Goal: Task Accomplishment & Management: Manage account settings

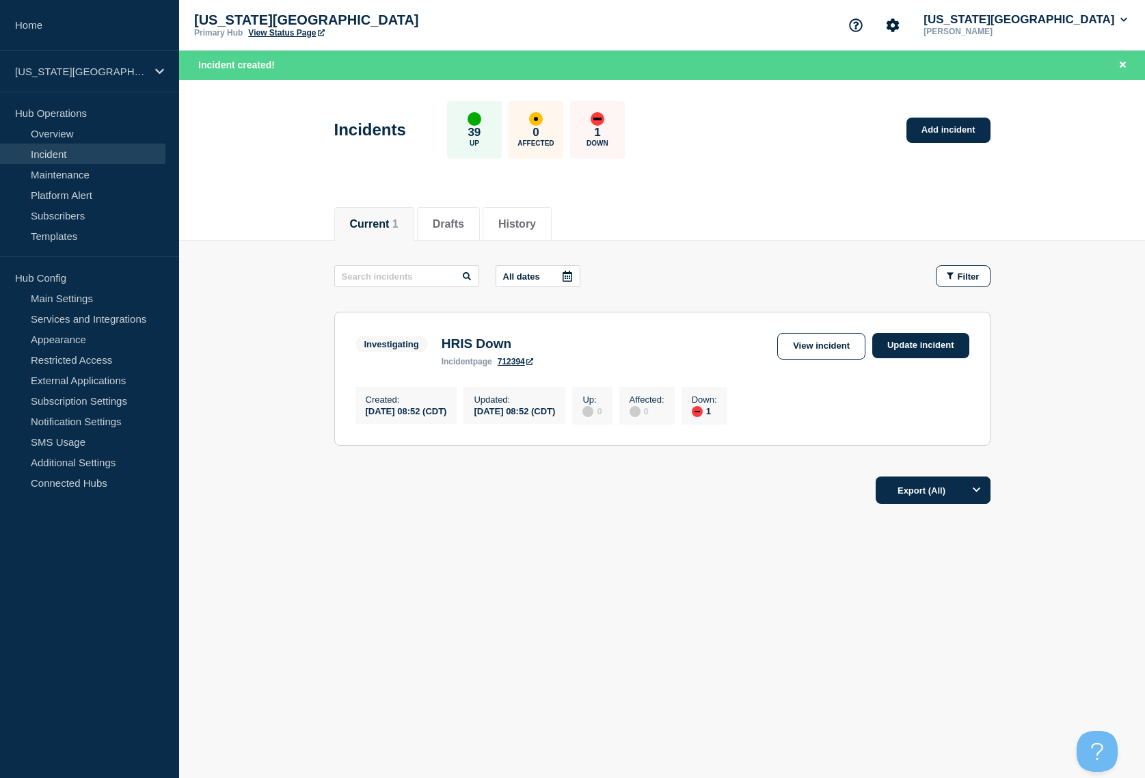
click at [648, 563] on div "Current Drafts History Current 1 Drafts History All dates Filter Investigating …" at bounding box center [662, 400] width 966 height 414
click at [946, 340] on link "Update incident" at bounding box center [920, 345] width 97 height 25
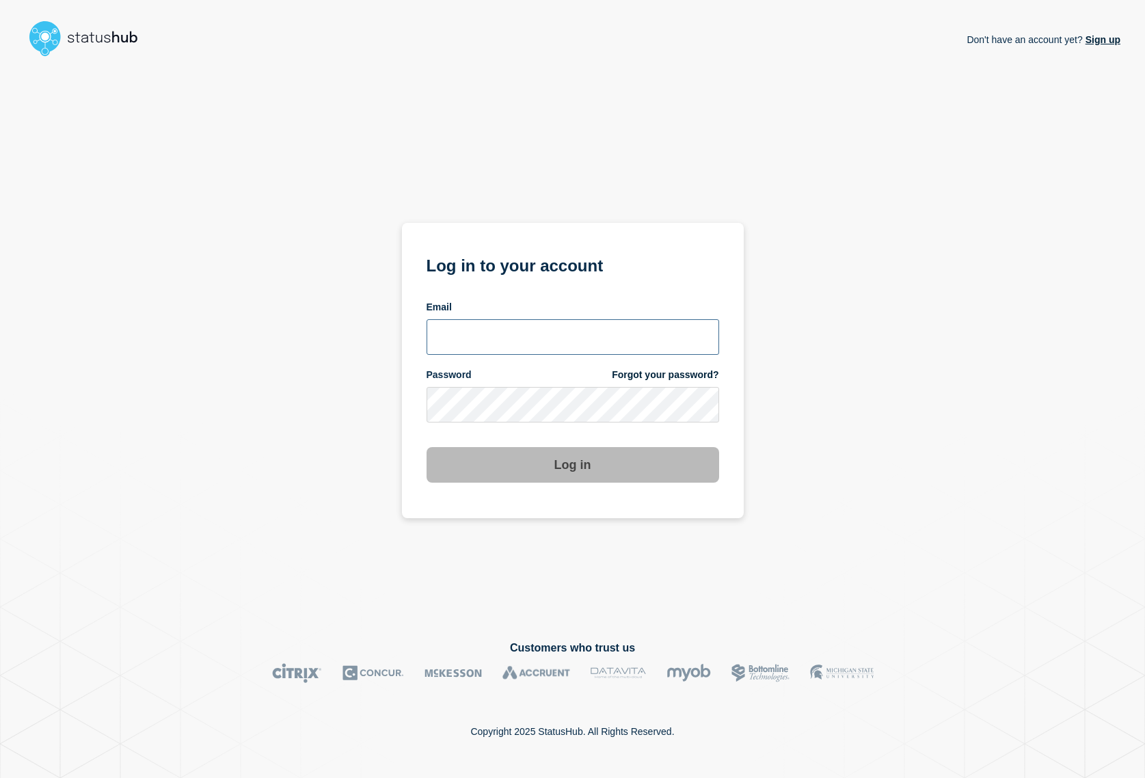
type input "amartinez@ksu.edu"
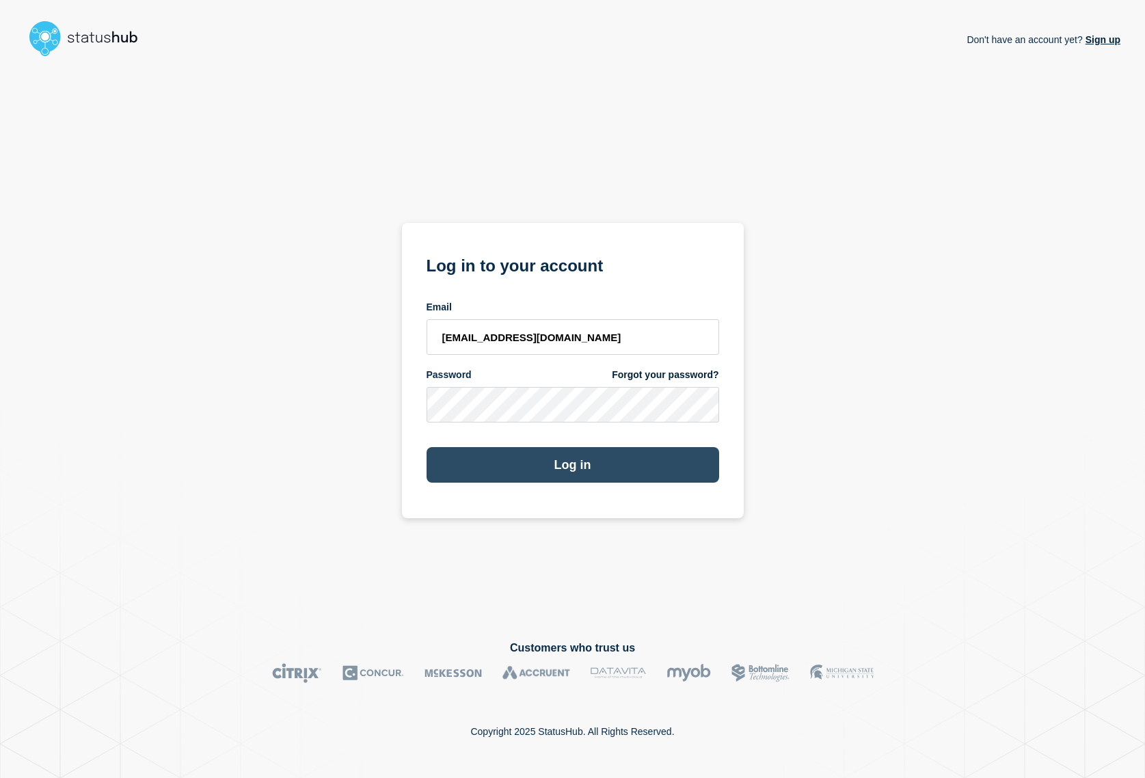
click at [552, 469] on button "Log in" at bounding box center [573, 465] width 293 height 36
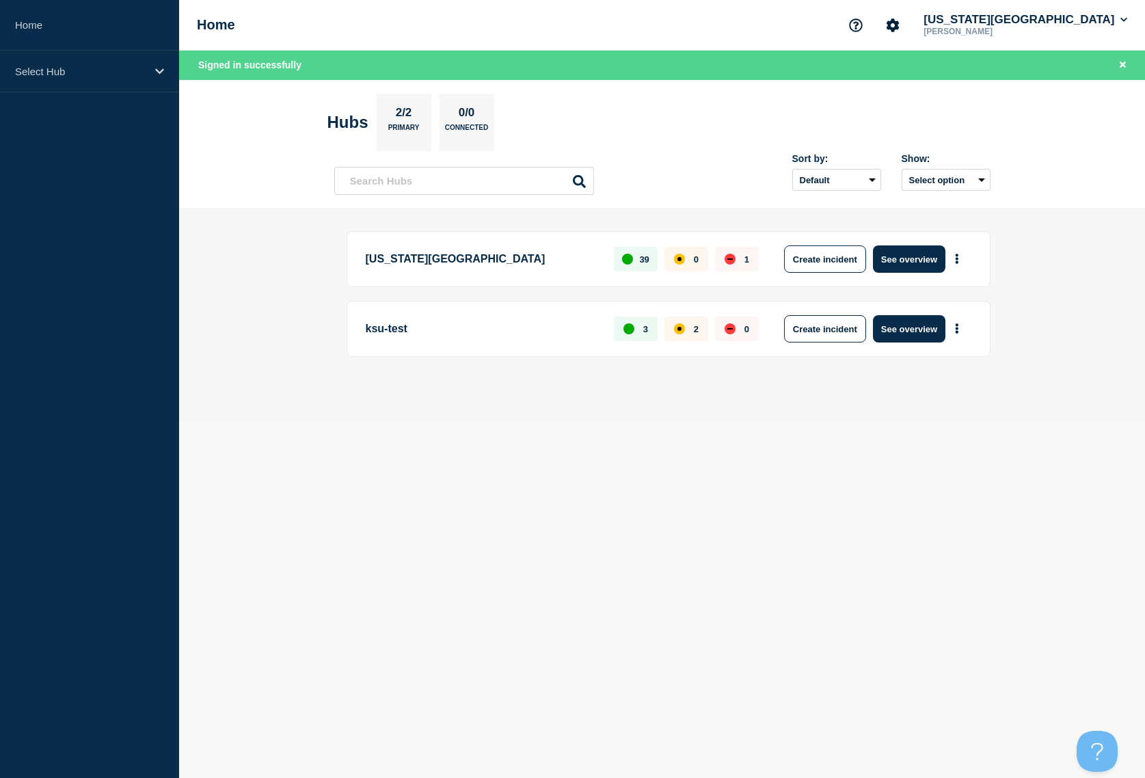
click at [726, 503] on body "Home Select Hub Home Kansas State University Amber Bloomfield-Martinez Signed i…" at bounding box center [572, 389] width 1145 height 778
click at [466, 261] on p "Kansas State University" at bounding box center [482, 258] width 233 height 27
click at [919, 258] on button "See overview" at bounding box center [909, 258] width 72 height 27
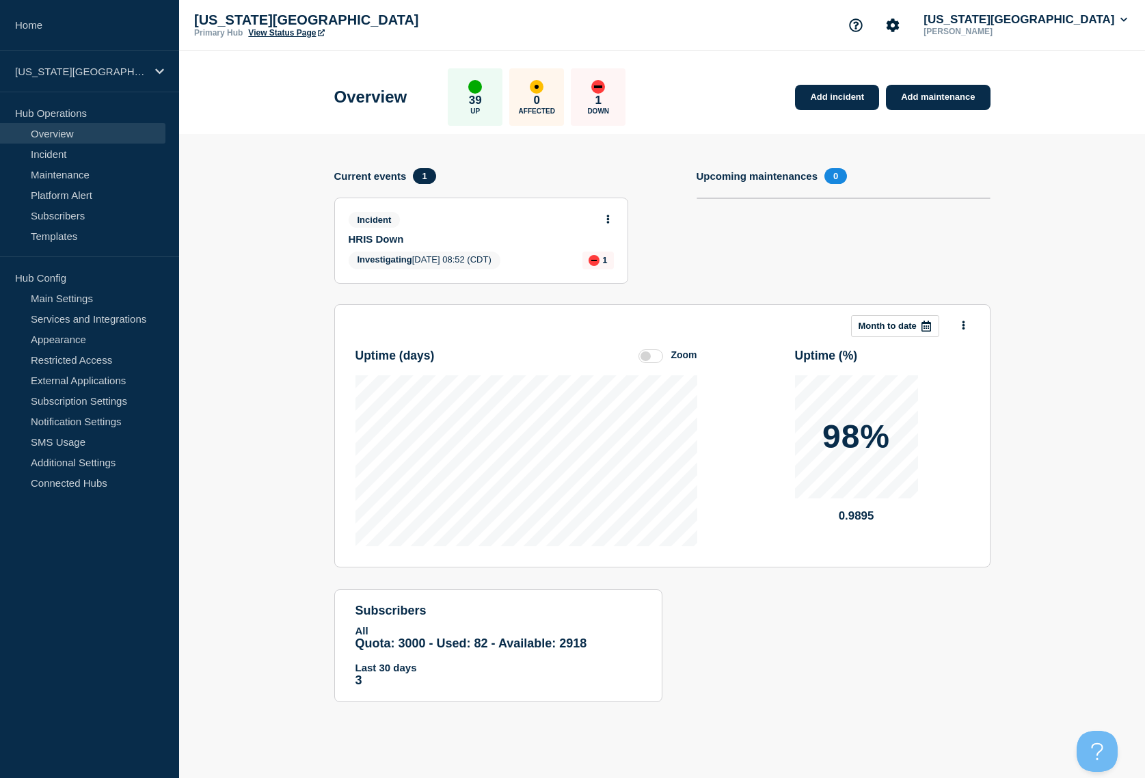
click at [605, 222] on button at bounding box center [608, 220] width 12 height 12
click at [612, 268] on link "Update incident" at bounding box center [607, 270] width 66 height 11
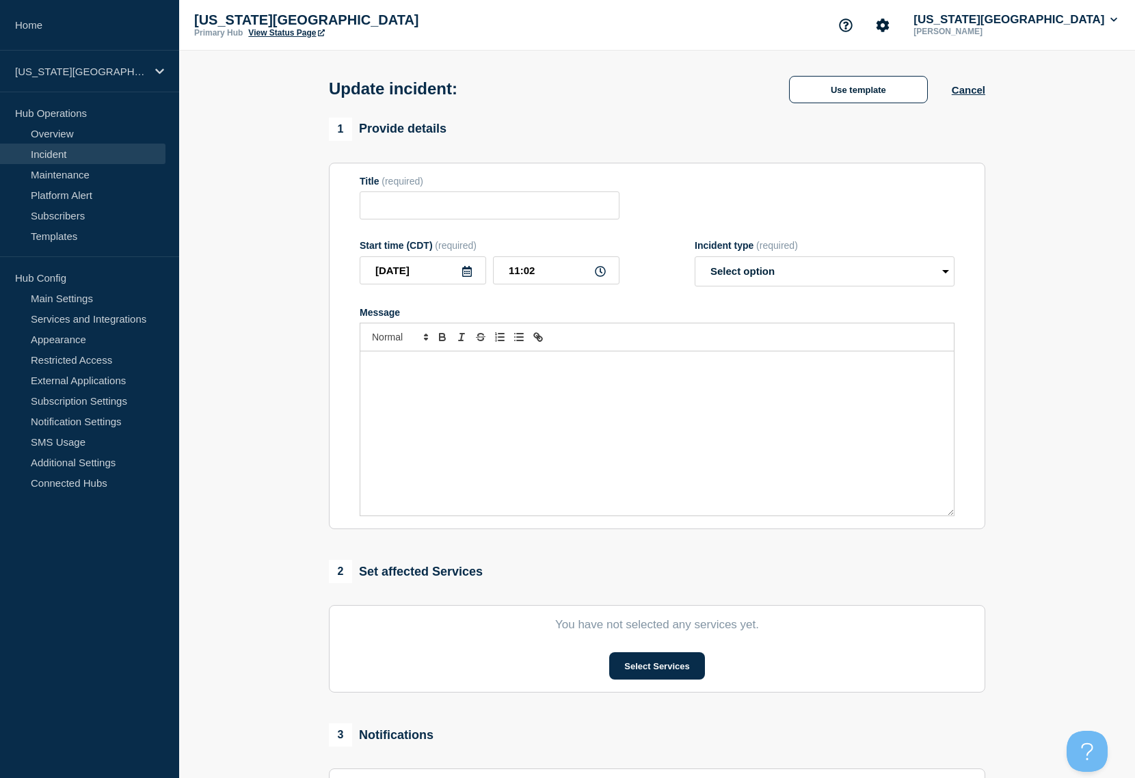
type input "HRIS Down"
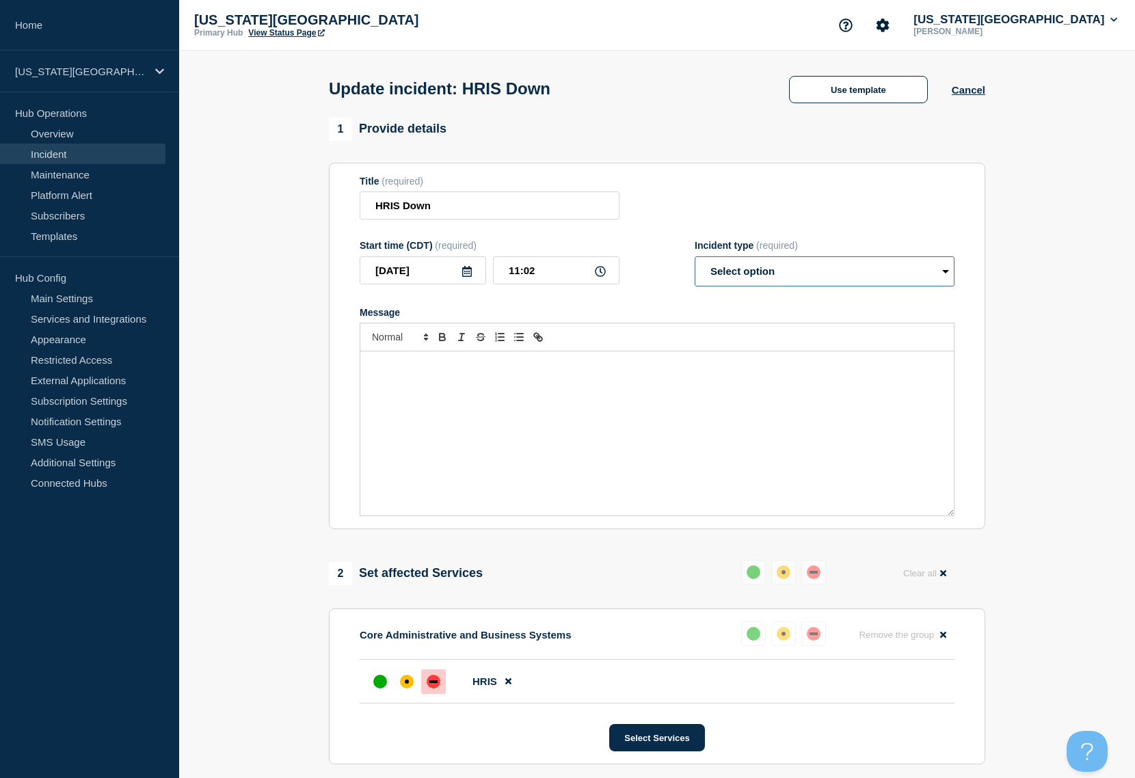
click at [786, 270] on select "Select option Investigating Identified Monitoring Resolved" at bounding box center [825, 271] width 260 height 30
select select "resolved"
click at [695, 259] on select "Select option Investigating Identified Monitoring Resolved" at bounding box center [825, 271] width 260 height 30
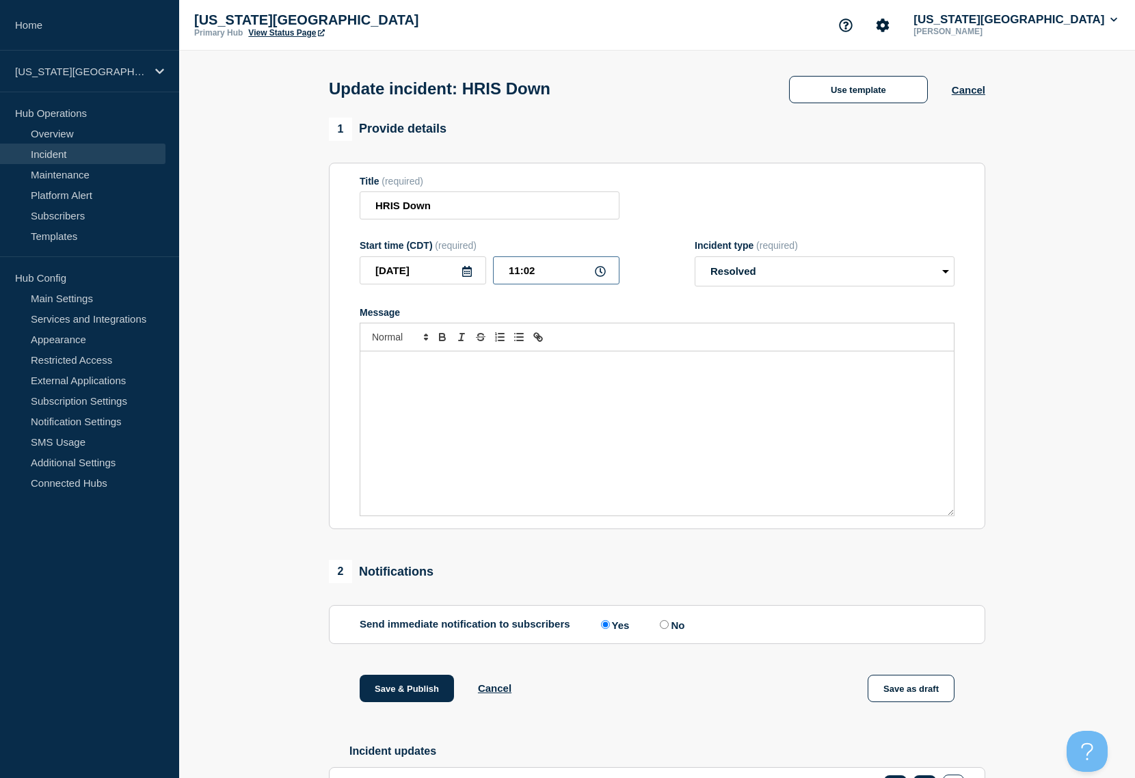
click at [544, 273] on input "11:02" at bounding box center [556, 270] width 126 height 28
type input "11:00"
click at [641, 421] on div "Message" at bounding box center [656, 433] width 593 height 164
drag, startPoint x: 557, startPoint y: 380, endPoint x: 563, endPoint y: 390, distance: 11.6
click at [557, 382] on div "Message" at bounding box center [656, 433] width 593 height 164
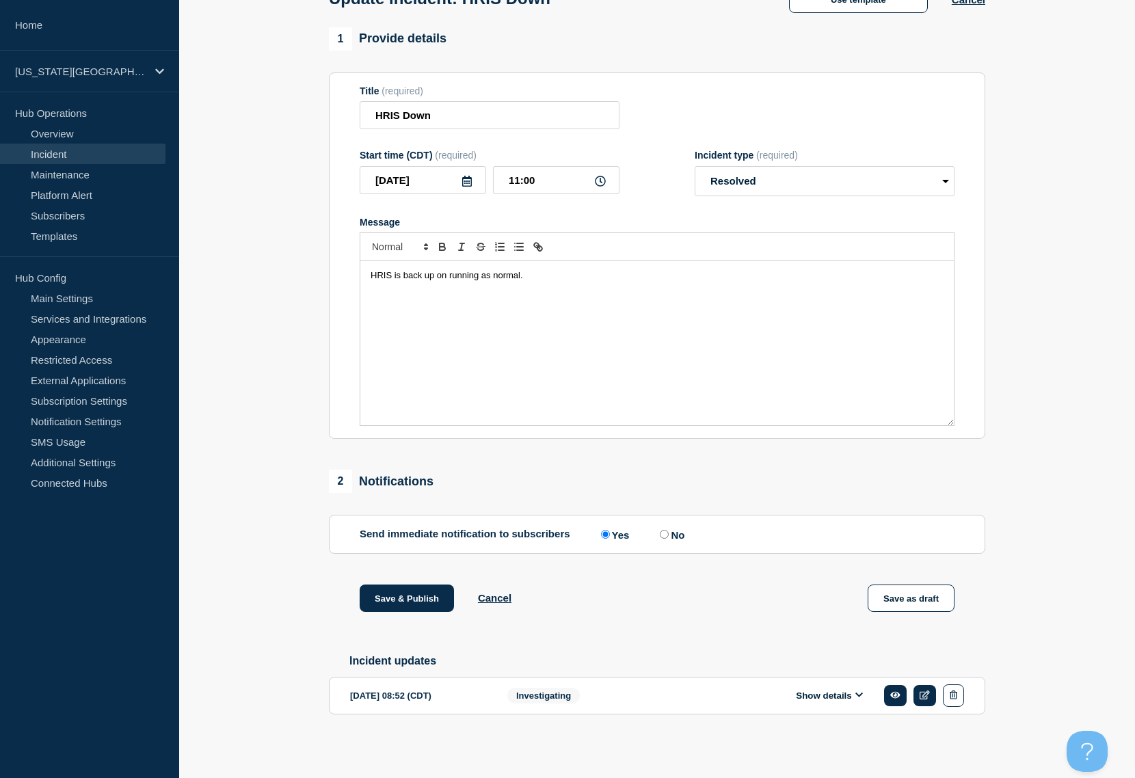
scroll to position [97, 0]
click at [404, 589] on button "Save & Publish" at bounding box center [407, 598] width 94 height 27
